Goal: Information Seeking & Learning: Learn about a topic

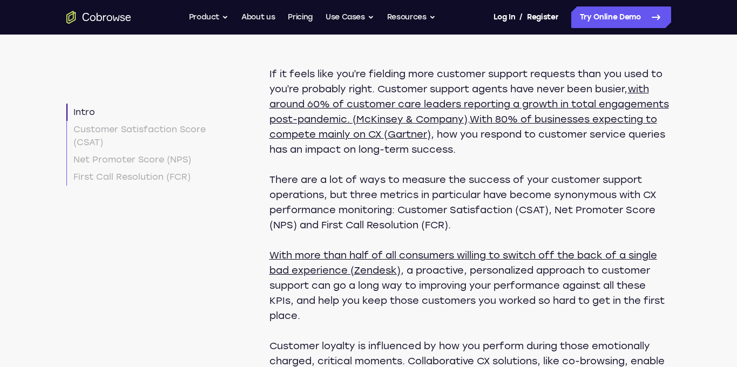
scroll to position [491, 0]
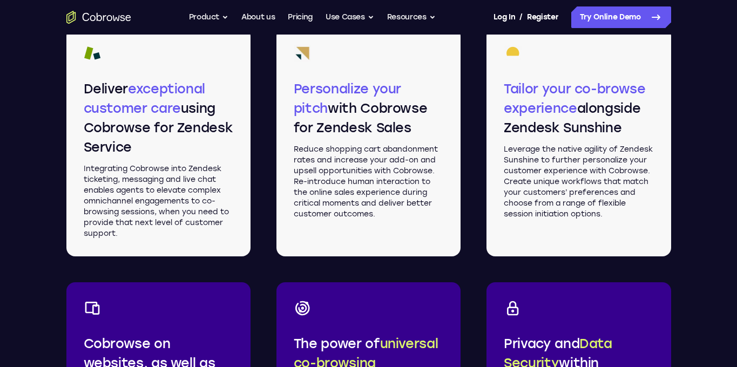
scroll to position [630, 0]
